Goal: Information Seeking & Learning: Learn about a topic

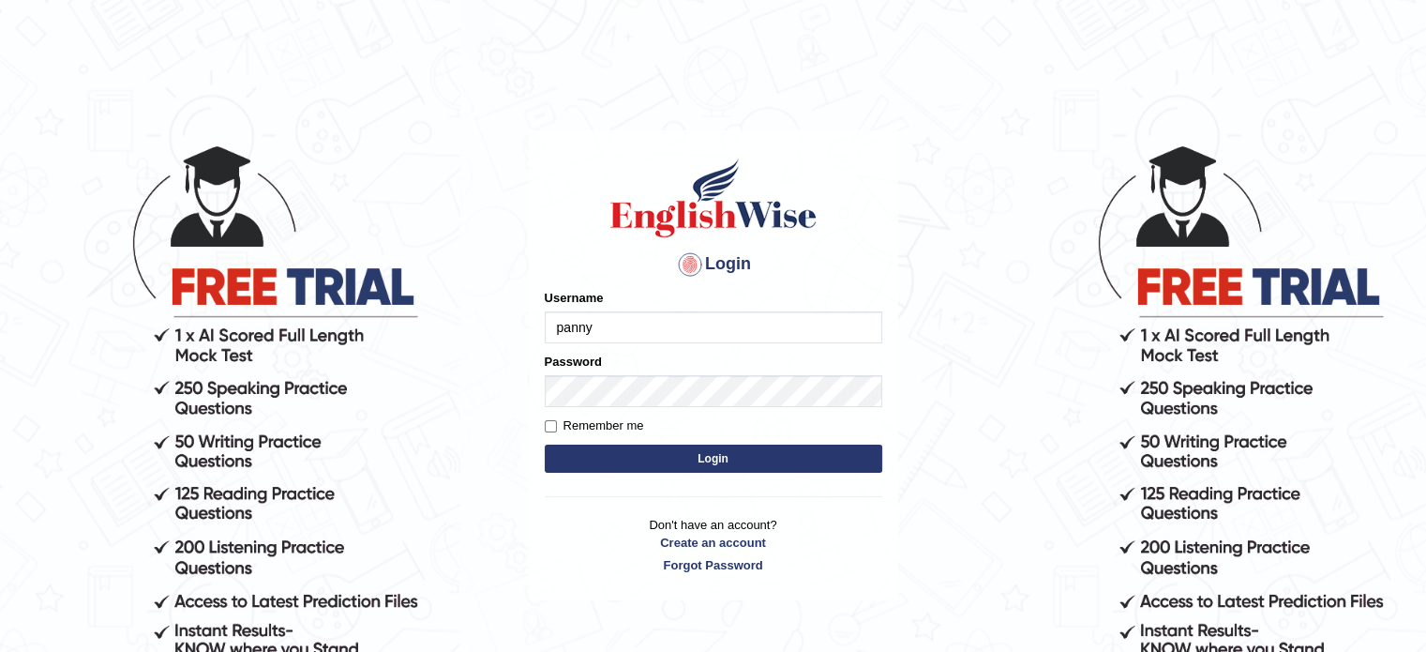
type input "panny"
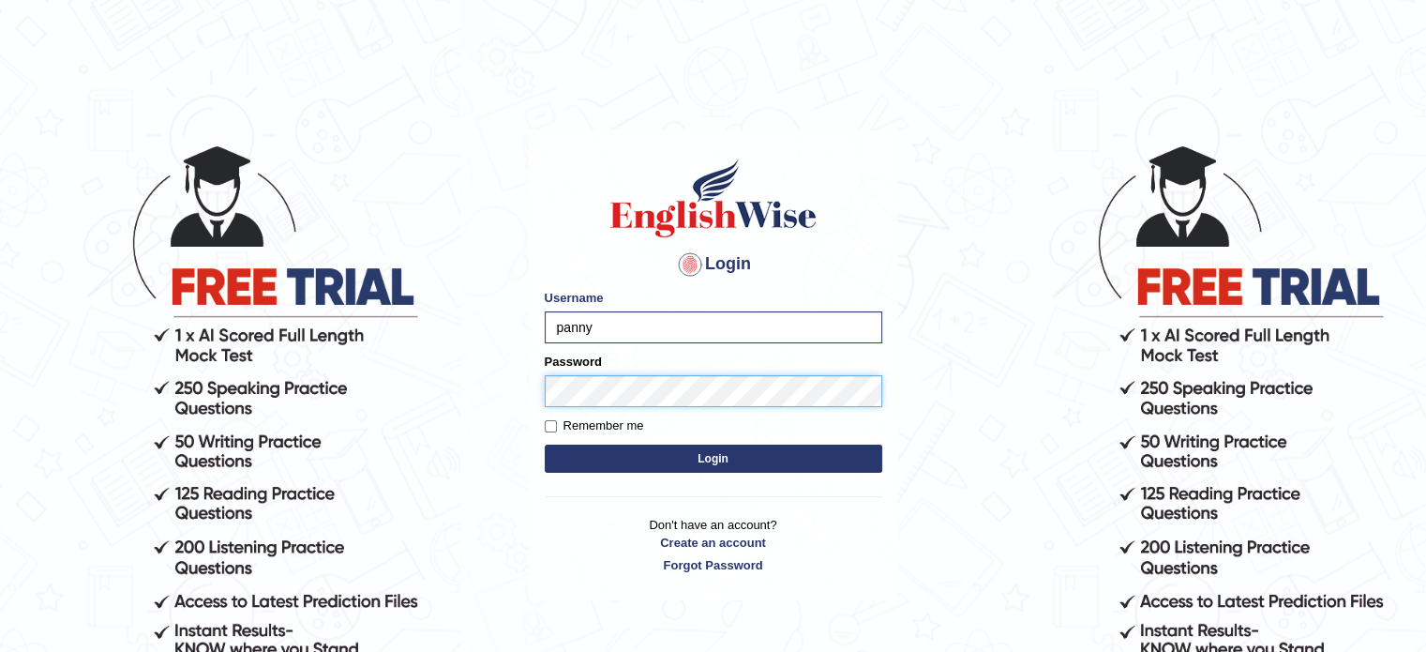
click at [545, 444] on button "Login" at bounding box center [714, 458] width 338 height 28
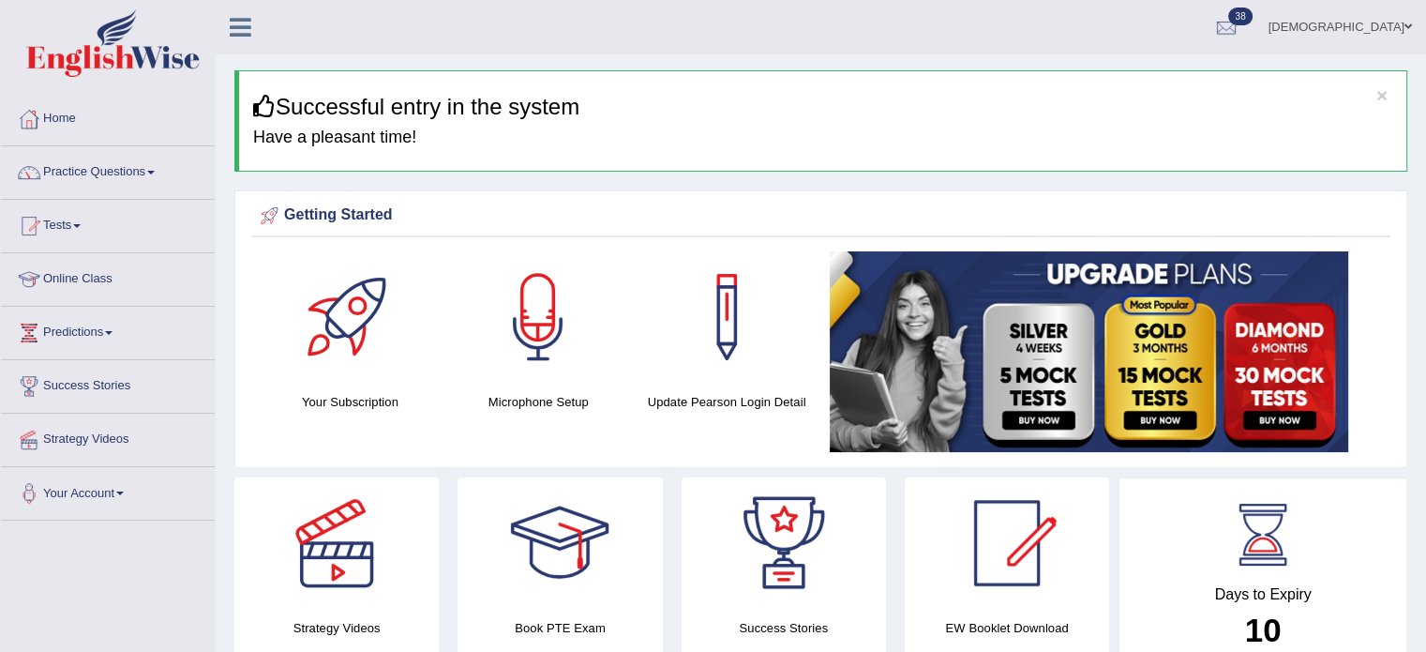
click at [160, 176] on link "Practice Questions" at bounding box center [108, 169] width 214 height 47
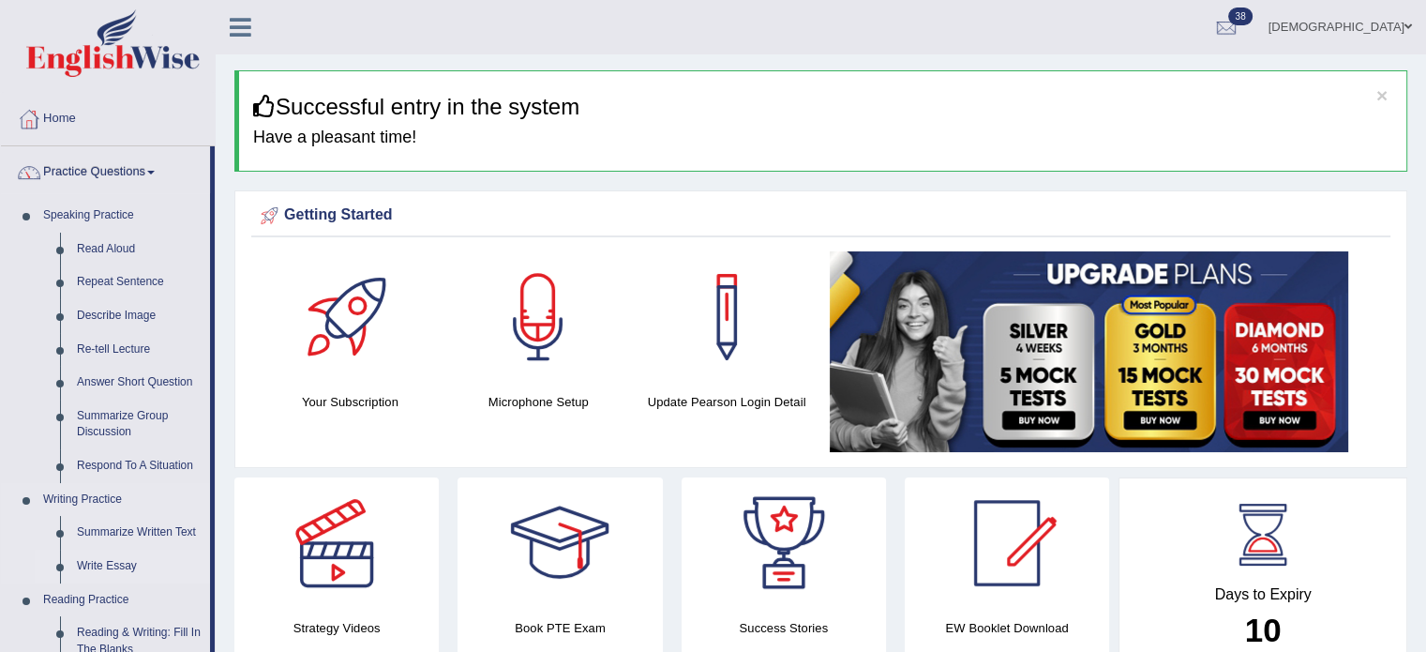
click at [109, 565] on link "Write Essay" at bounding box center [139, 566] width 142 height 34
